Goal: Task Accomplishment & Management: Manage account settings

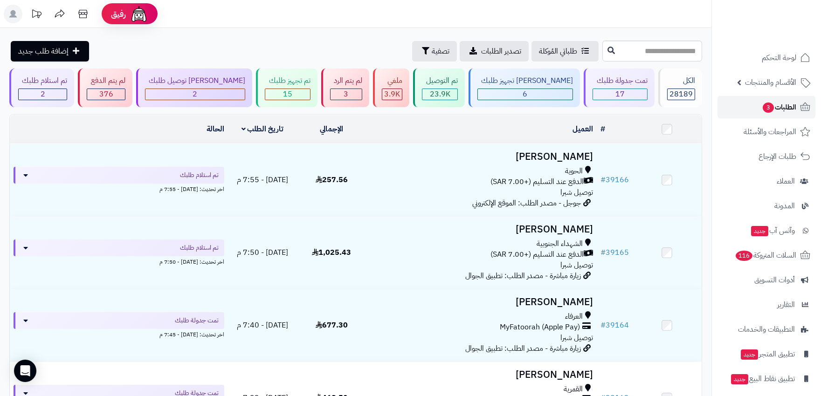
click at [793, 103] on span "الطلبات 3" at bounding box center [778, 107] width 34 height 13
click at [534, 95] on div "6" at bounding box center [525, 94] width 95 height 11
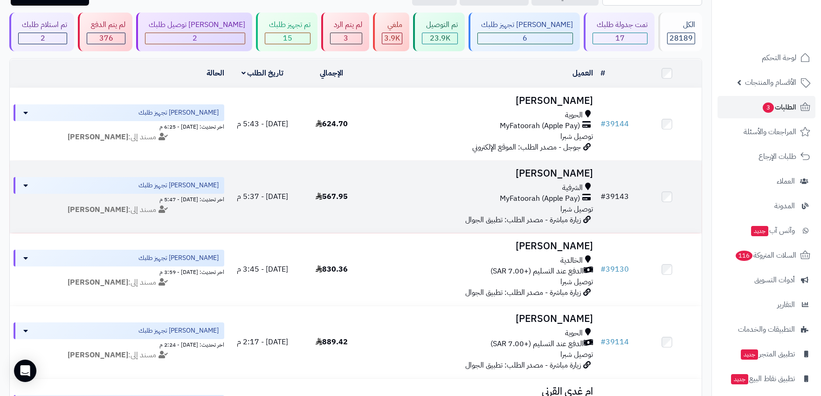
scroll to position [52, 0]
